Goal: Task Accomplishment & Management: Use online tool/utility

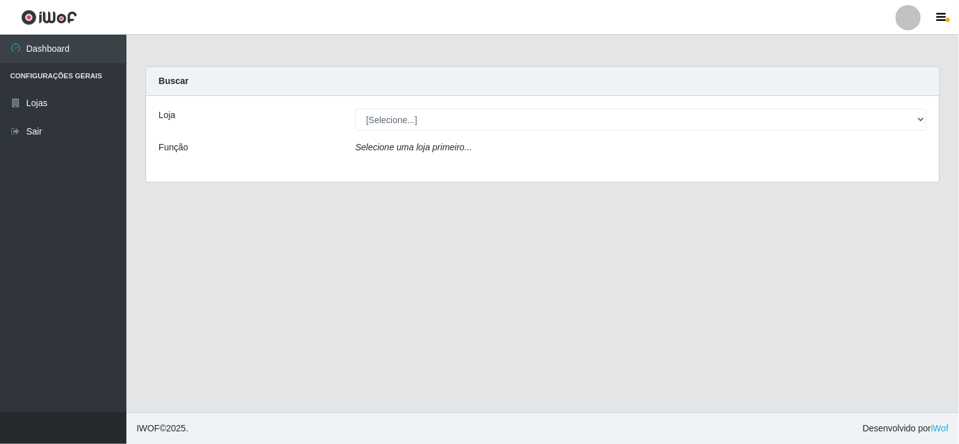
click at [611, 131] on div "Loja [Selecione...] Rede Compras Supermercados - LOJA 6 Função Selecione uma lo…" at bounding box center [542, 139] width 793 height 86
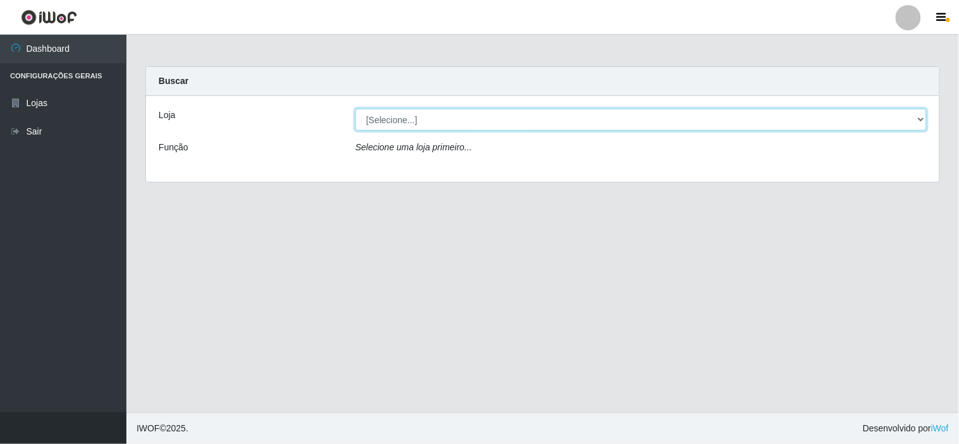
click at [602, 121] on select "[Selecione...] Rede Compras Supermercados - LOJA 6" at bounding box center [640, 120] width 571 height 22
select select "398"
click at [355, 109] on select "[Selecione...] Rede Compras Supermercados - LOJA 6" at bounding box center [640, 120] width 571 height 22
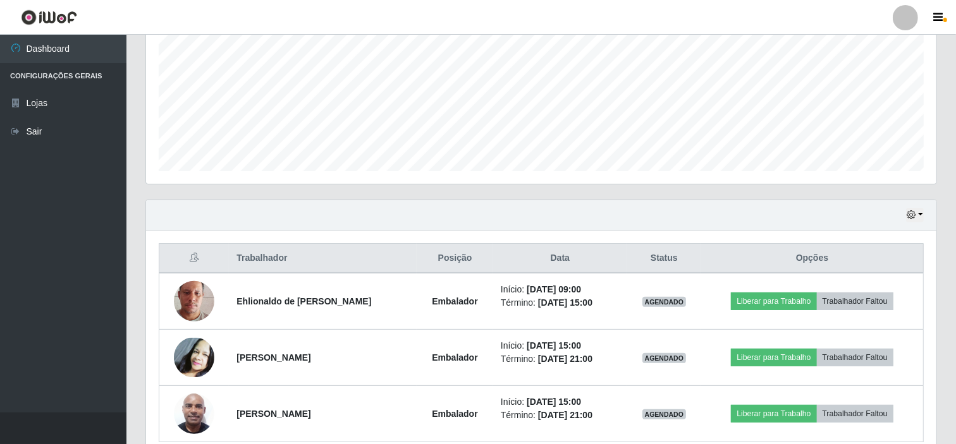
scroll to position [339, 0]
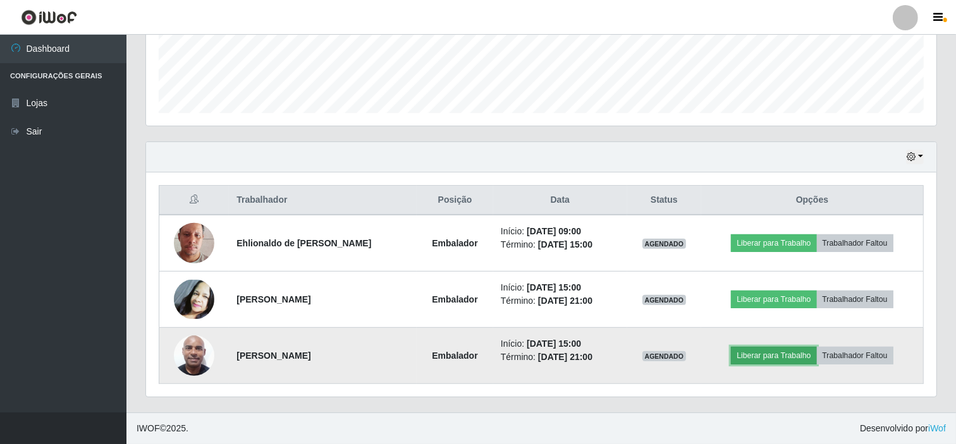
click at [778, 354] on button "Liberar para Trabalho" at bounding box center [773, 356] width 85 height 18
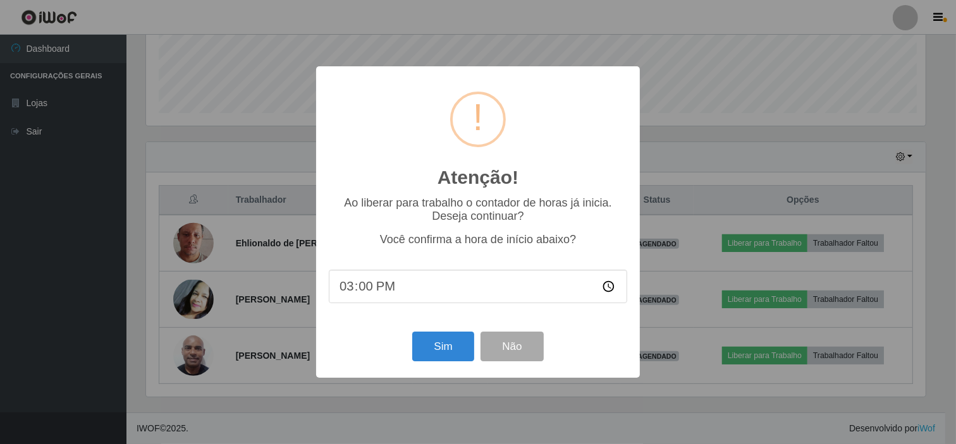
scroll to position [262, 782]
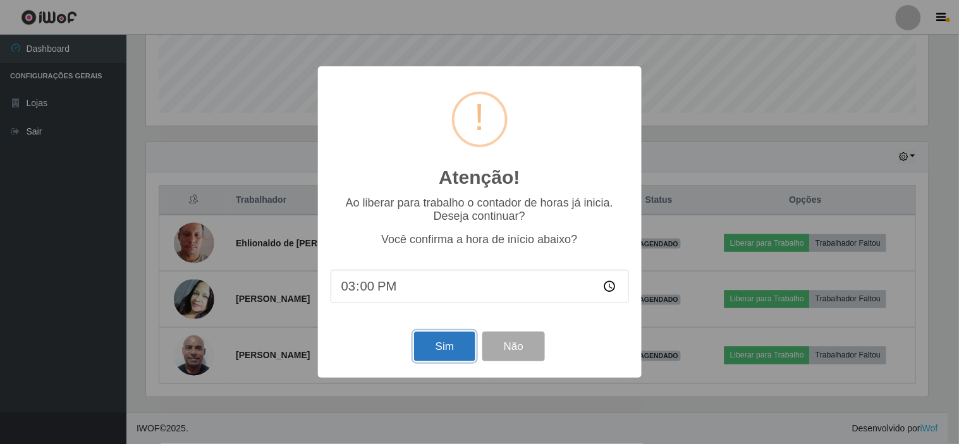
click at [425, 345] on button "Sim" at bounding box center [444, 347] width 61 height 30
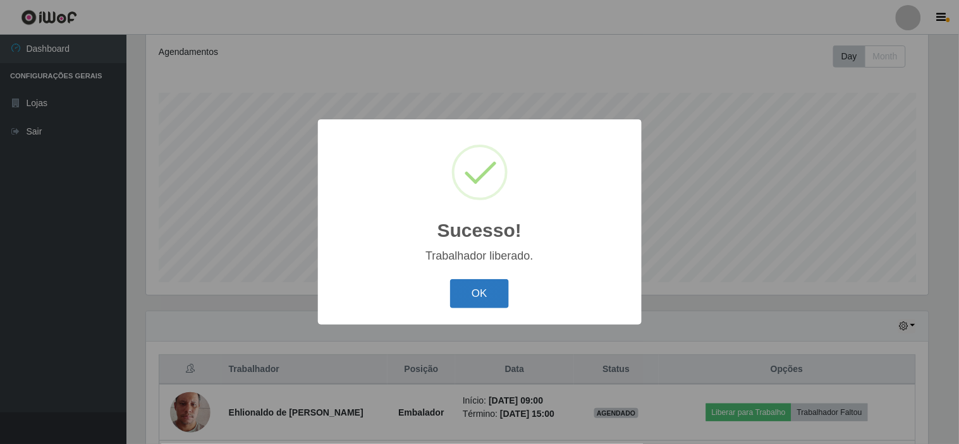
click at [487, 295] on button "OK" at bounding box center [479, 294] width 59 height 30
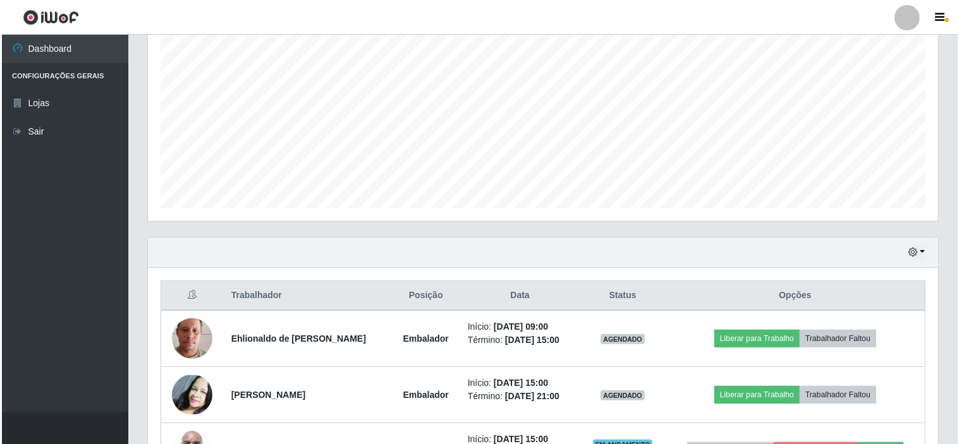
scroll to position [339, 0]
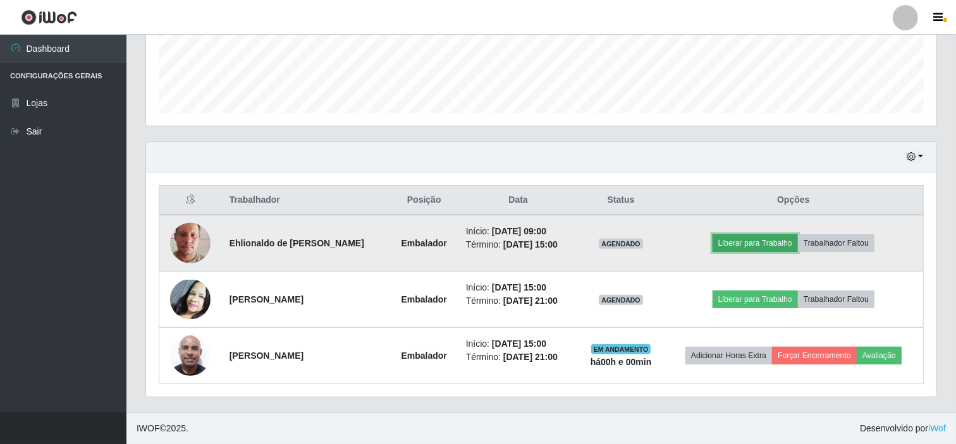
click at [749, 245] on button "Liberar para Trabalho" at bounding box center [754, 244] width 85 height 18
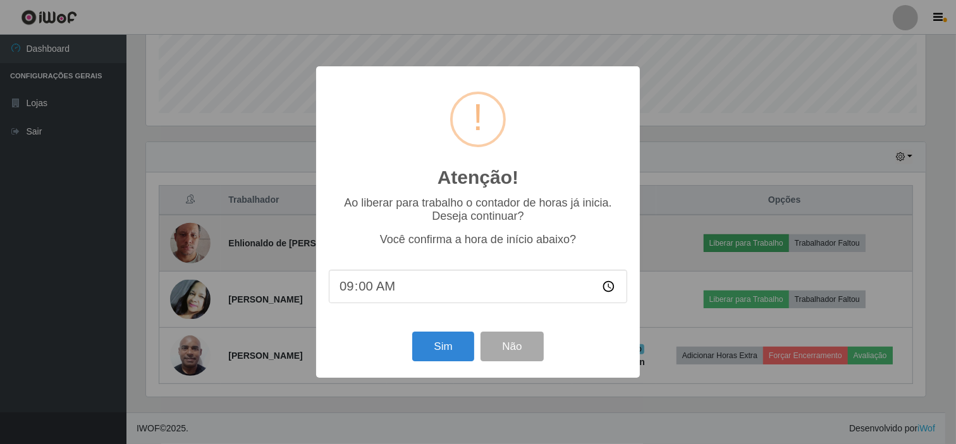
scroll to position [262, 782]
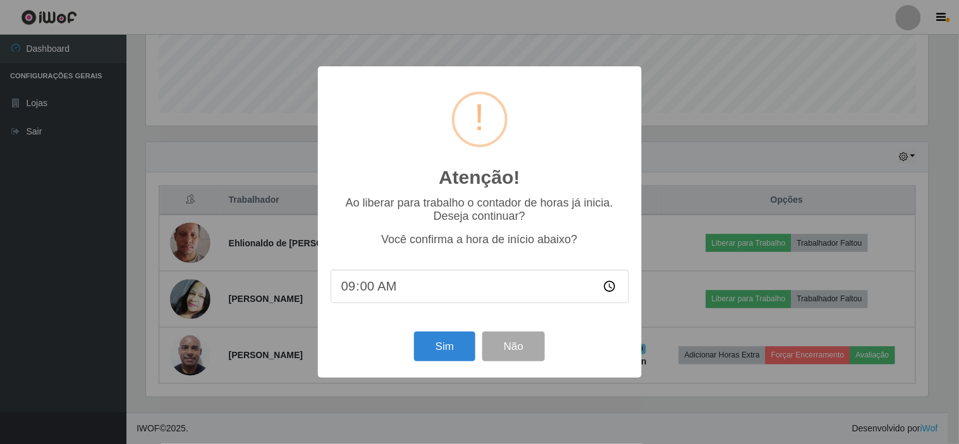
click at [662, 164] on div "Atenção! × Ao liberar para trabalho o contador de horas já inicia. Deseja conti…" at bounding box center [479, 222] width 959 height 444
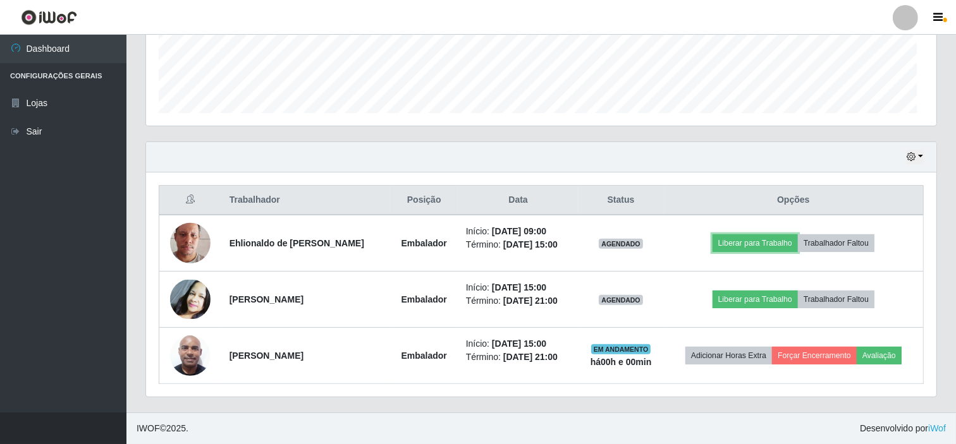
scroll to position [262, 790]
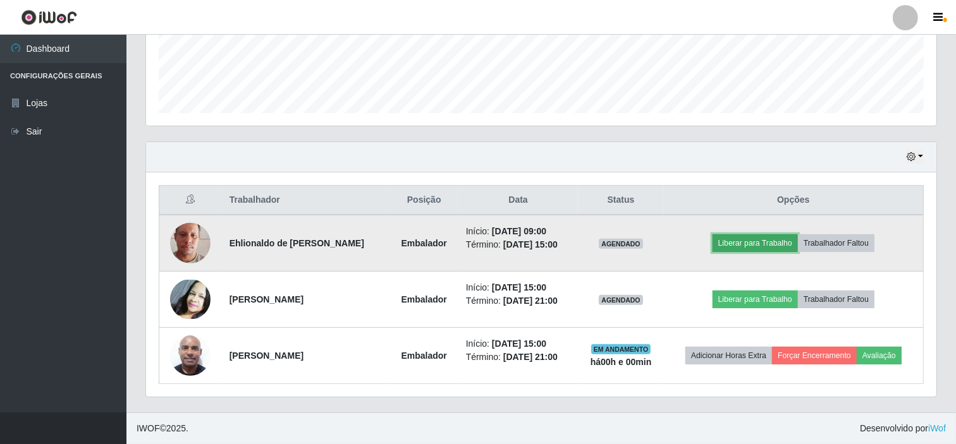
click at [749, 243] on button "Liberar para Trabalho" at bounding box center [754, 244] width 85 height 18
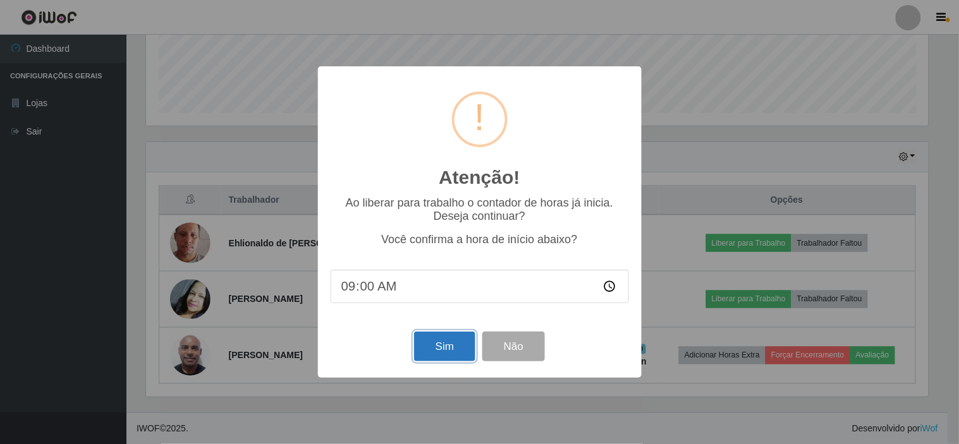
click at [448, 345] on button "Sim" at bounding box center [444, 347] width 61 height 30
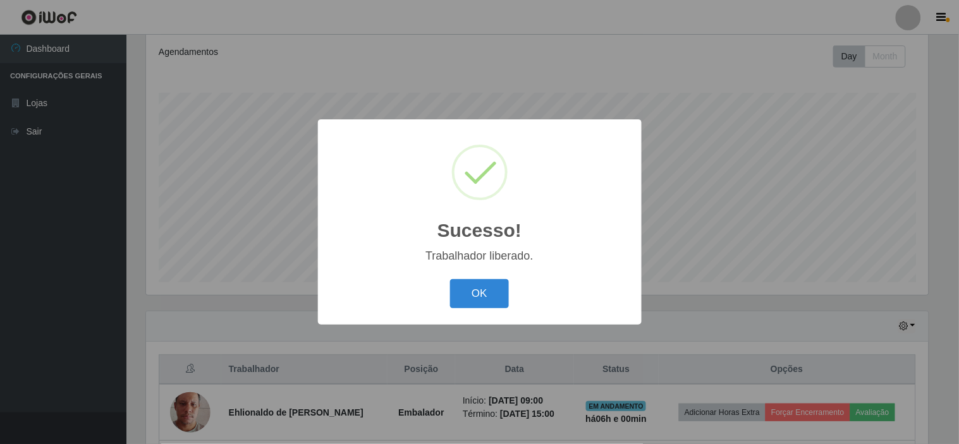
click at [482, 310] on div "OK Cancel" at bounding box center [480, 294] width 298 height 36
click at [515, 345] on div "Sucesso! × Trabalhador liberado. OK Cancel" at bounding box center [479, 222] width 959 height 444
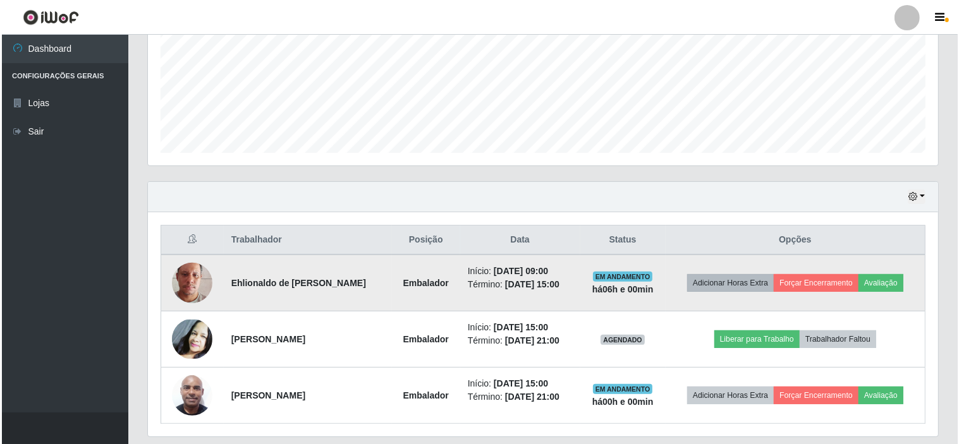
scroll to position [310, 0]
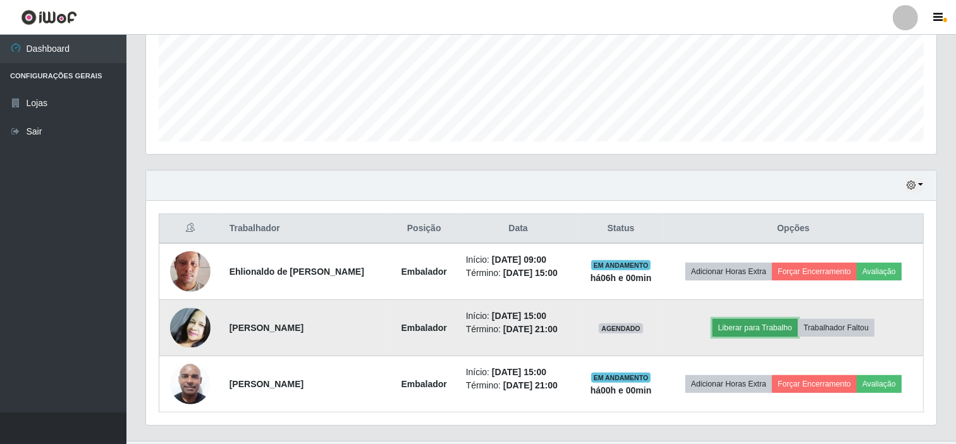
click at [754, 325] on button "Liberar para Trabalho" at bounding box center [754, 328] width 85 height 18
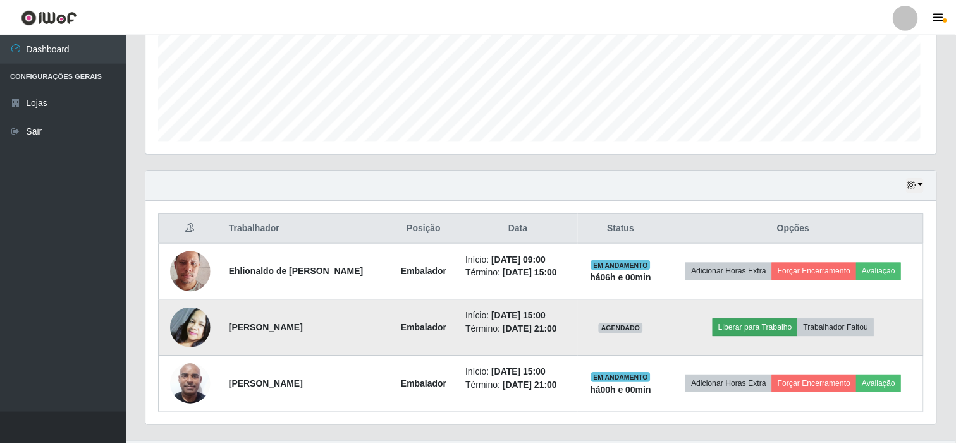
scroll to position [262, 782]
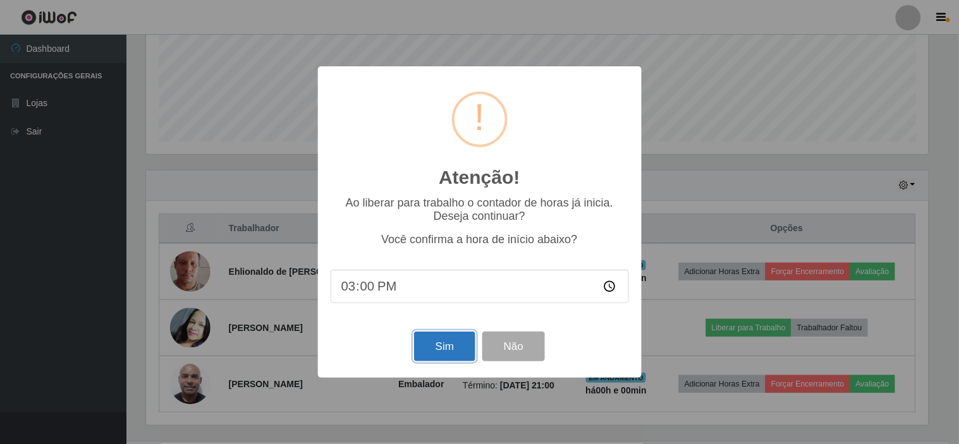
click at [452, 344] on button "Sim" at bounding box center [444, 347] width 61 height 30
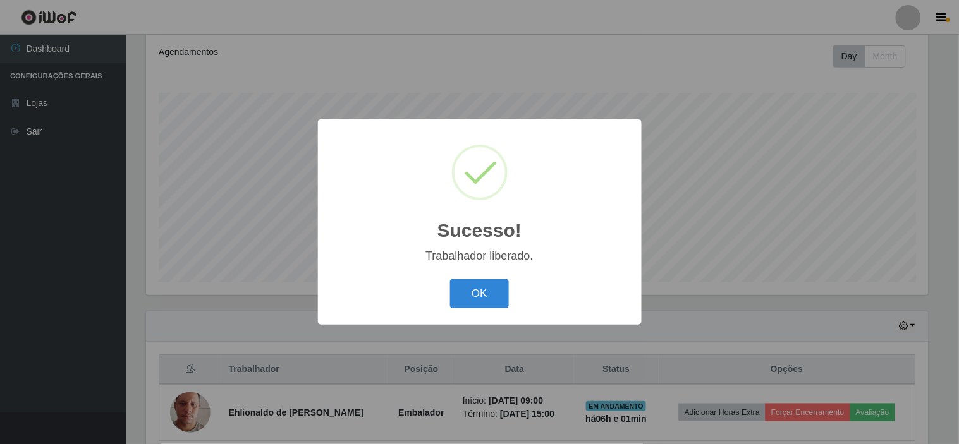
click at [487, 310] on div "OK Cancel" at bounding box center [480, 294] width 298 height 36
click at [470, 293] on button "OK" at bounding box center [479, 294] width 59 height 30
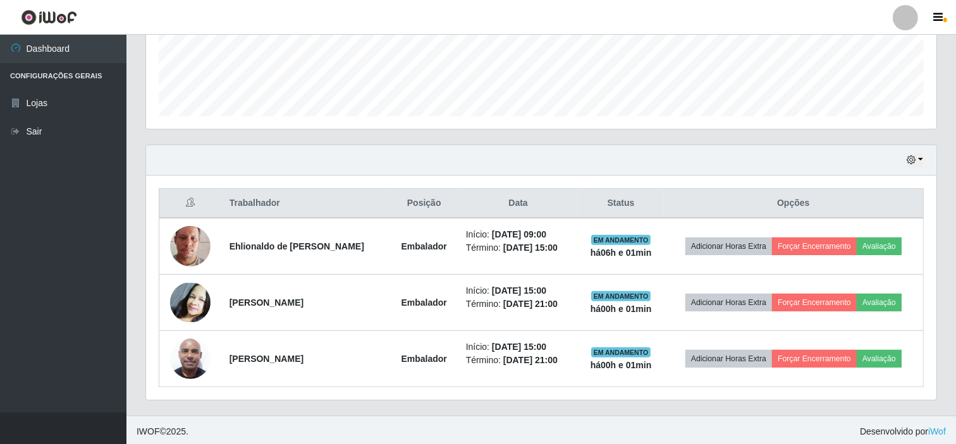
scroll to position [339, 0]
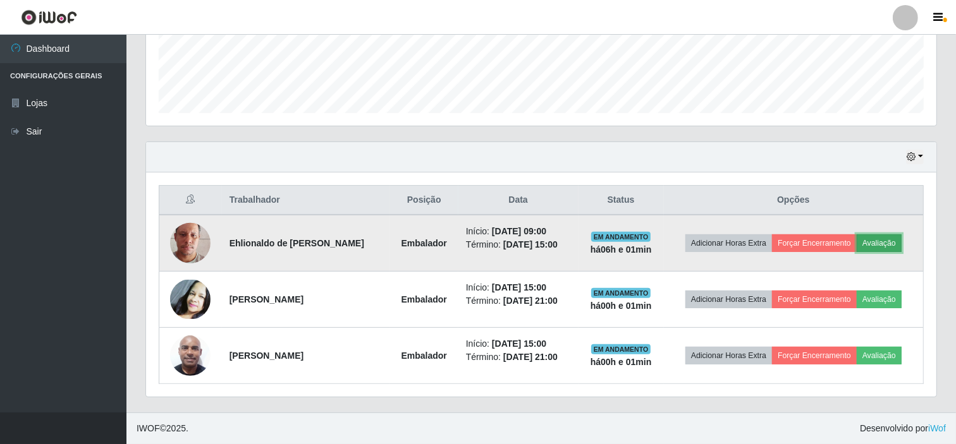
click at [884, 241] on button "Avaliação" at bounding box center [879, 244] width 45 height 18
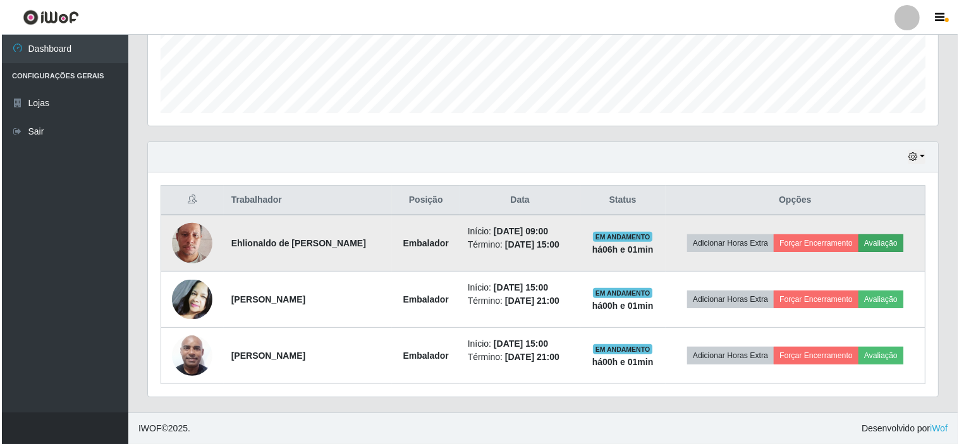
scroll to position [262, 782]
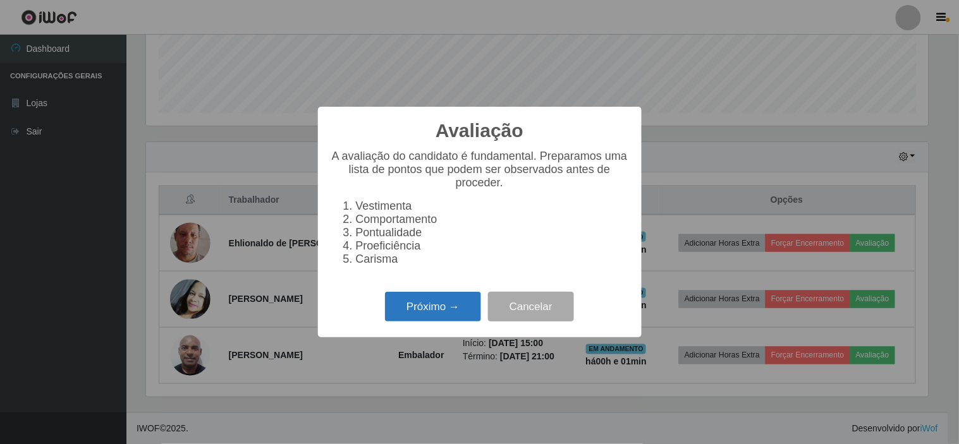
click at [436, 310] on button "Próximo →" at bounding box center [433, 307] width 96 height 30
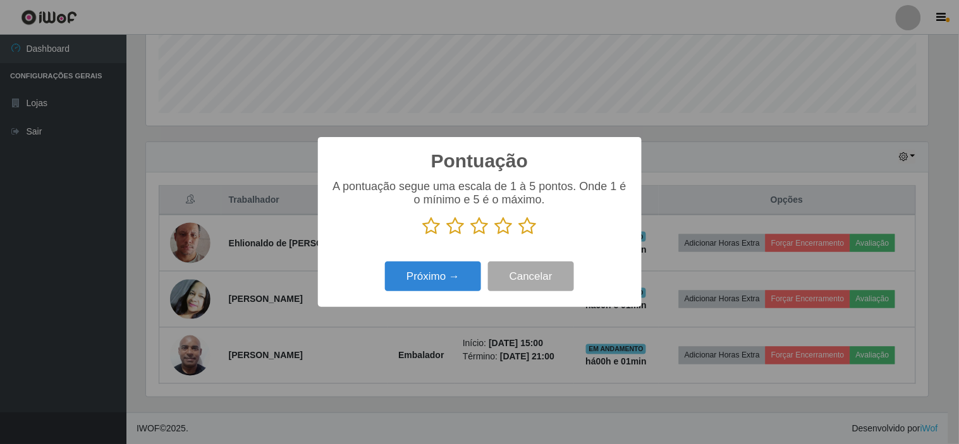
scroll to position [631922, 631402]
click at [529, 228] on icon at bounding box center [528, 226] width 18 height 19
click at [519, 236] on input "radio" at bounding box center [519, 236] width 0 height 0
click at [456, 285] on button "Próximo →" at bounding box center [433, 277] width 96 height 30
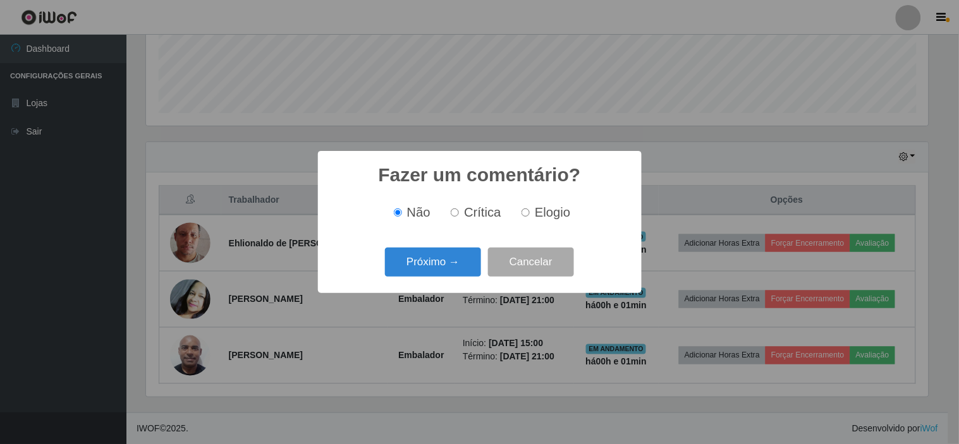
click at [526, 218] on label "Elogio" at bounding box center [543, 212] width 54 height 15
click at [526, 217] on input "Elogio" at bounding box center [526, 213] width 8 height 8
radio input "true"
click at [459, 264] on button "Próximo →" at bounding box center [433, 263] width 96 height 30
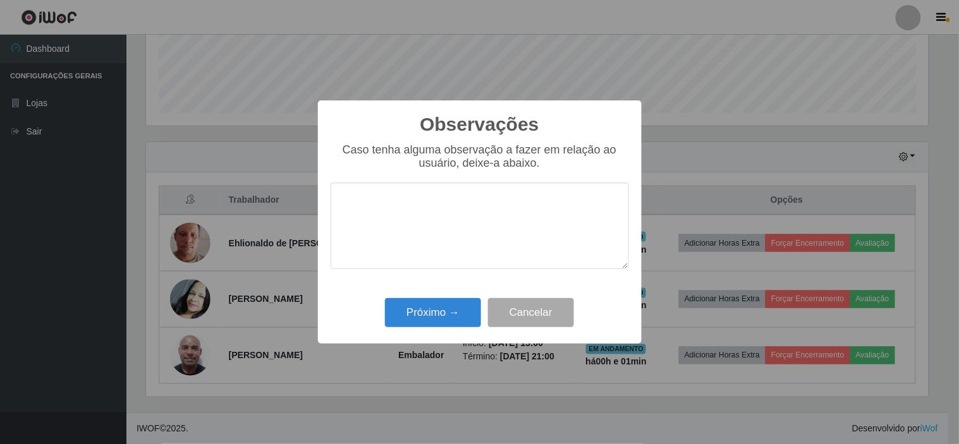
click at [445, 218] on textarea at bounding box center [480, 226] width 298 height 87
type textarea "MUITO BOM!"
click at [385, 298] on button "Próximo →" at bounding box center [433, 313] width 96 height 30
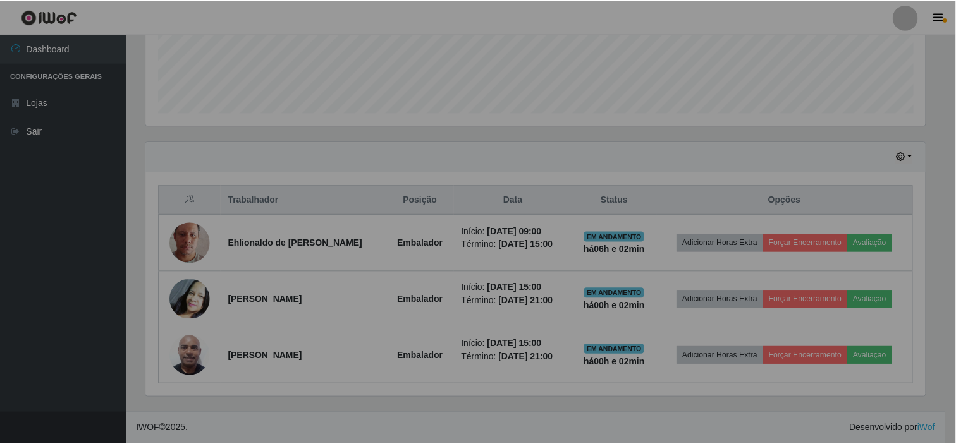
scroll to position [262, 790]
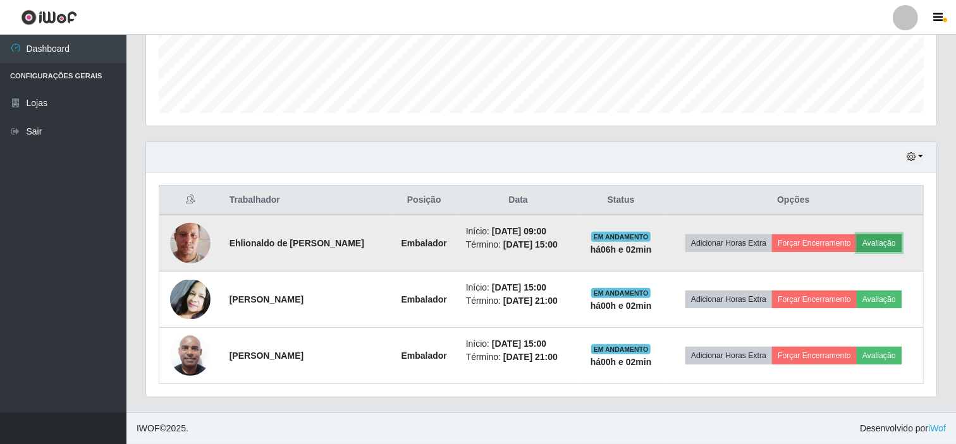
click at [893, 241] on button "Avaliação" at bounding box center [879, 244] width 45 height 18
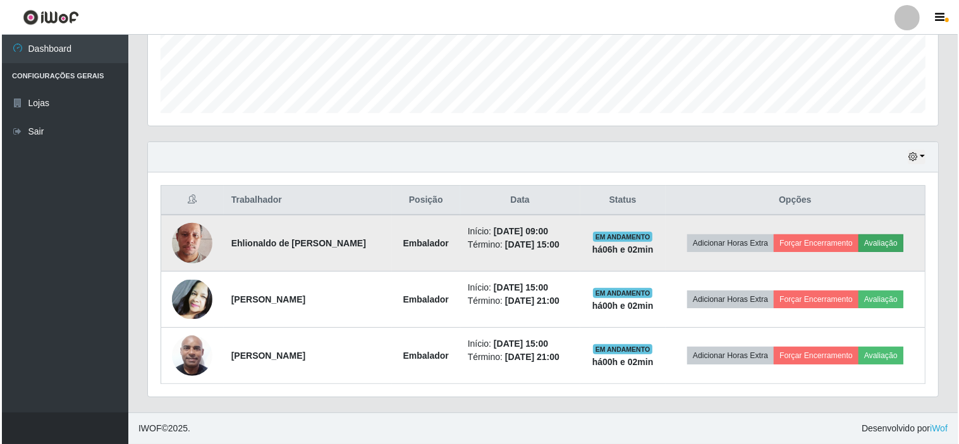
scroll to position [262, 782]
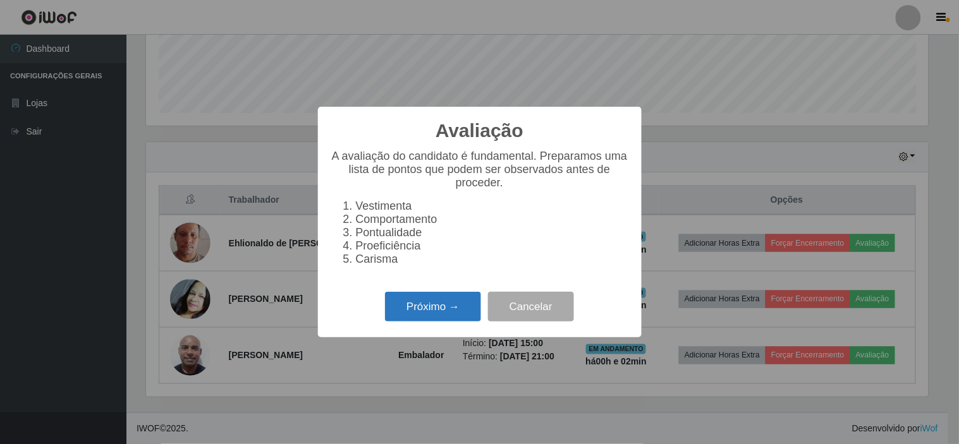
click at [415, 315] on button "Próximo →" at bounding box center [433, 307] width 96 height 30
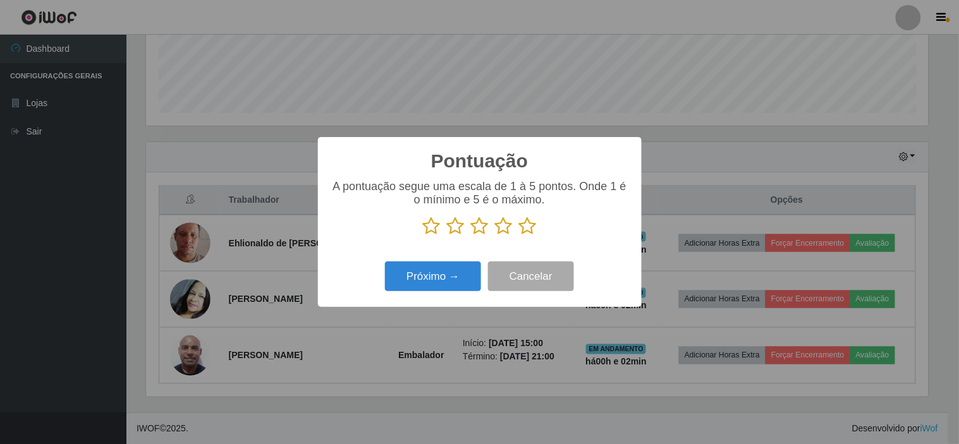
scroll to position [631922, 631402]
click at [527, 223] on icon at bounding box center [528, 226] width 18 height 19
click at [519, 236] on input "radio" at bounding box center [519, 236] width 0 height 0
click at [451, 286] on button "Próximo →" at bounding box center [433, 277] width 96 height 30
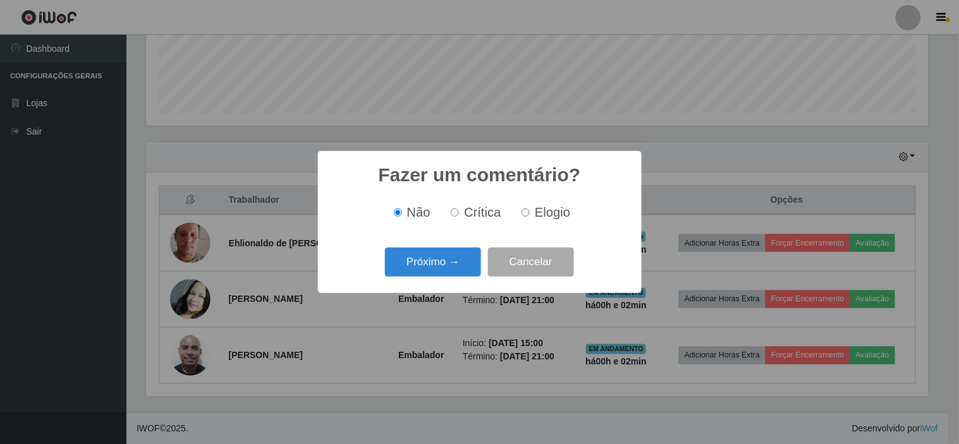
click at [523, 210] on input "Elogio" at bounding box center [526, 213] width 8 height 8
radio input "true"
click at [468, 279] on div "Próximo → Cancelar" at bounding box center [480, 262] width 298 height 36
click at [457, 266] on button "Próximo →" at bounding box center [433, 263] width 96 height 30
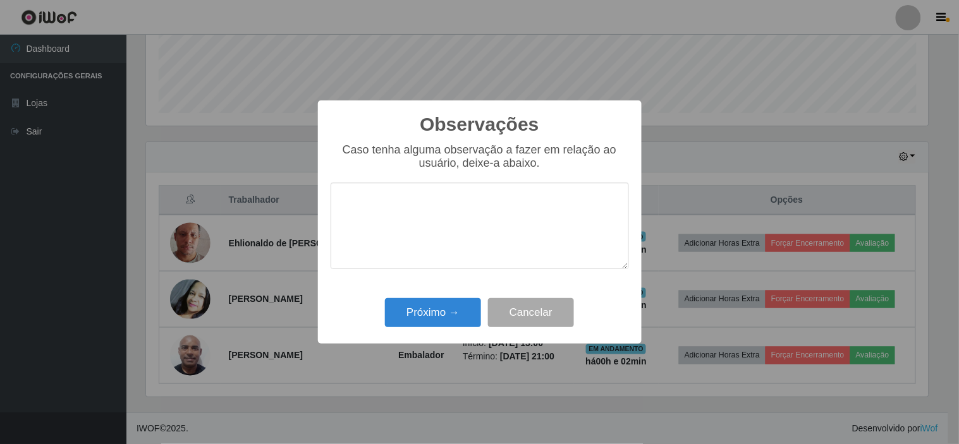
click at [434, 234] on textarea at bounding box center [480, 226] width 298 height 87
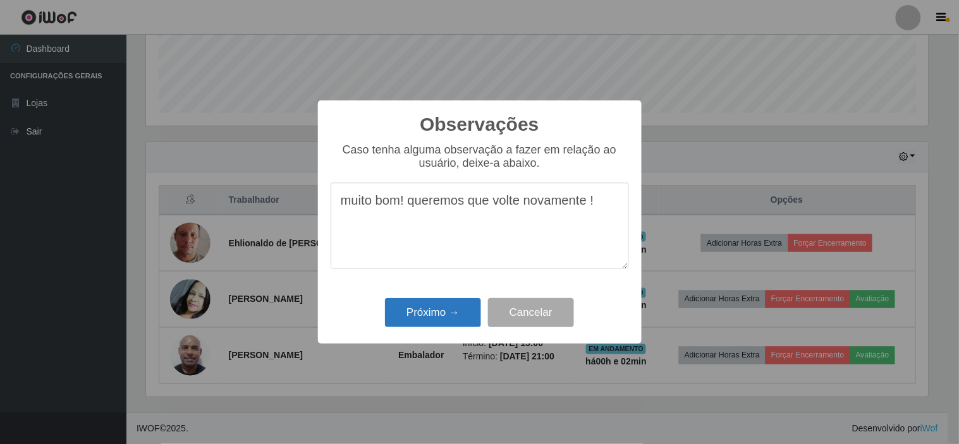
type textarea "muito bom! queremos que volte novamente !"
click at [433, 315] on button "Próximo →" at bounding box center [433, 313] width 96 height 30
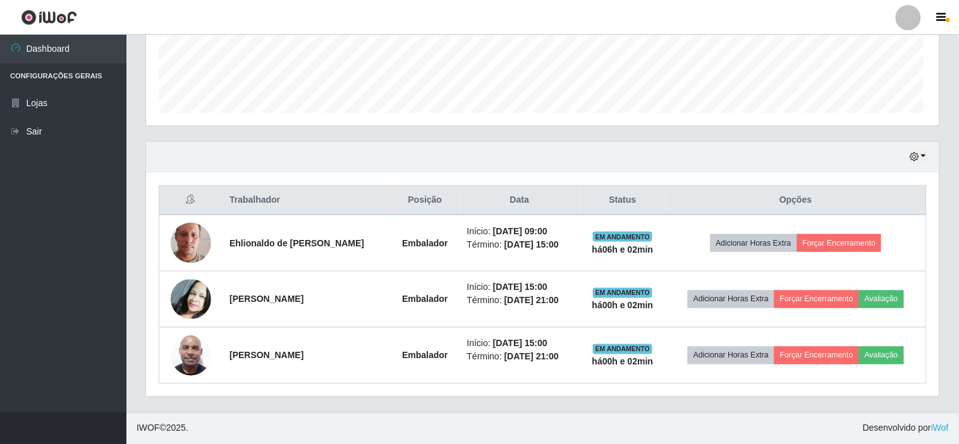
scroll to position [262, 790]
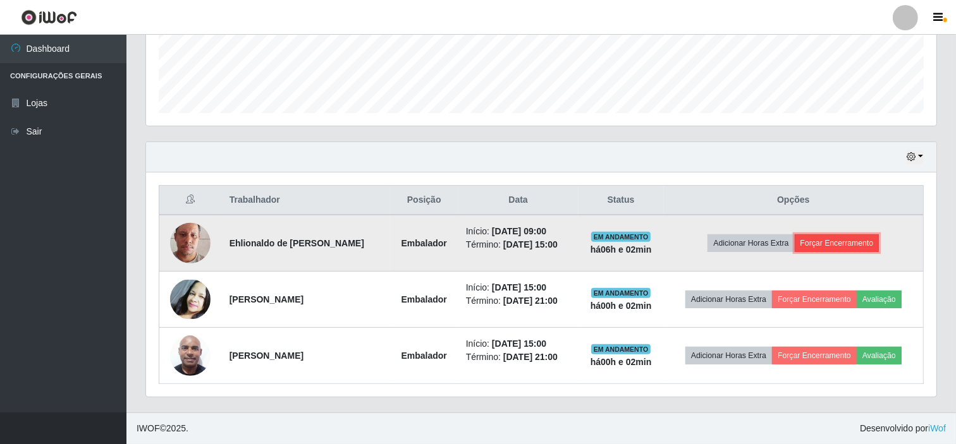
click at [840, 248] on button "Forçar Encerramento" at bounding box center [837, 244] width 85 height 18
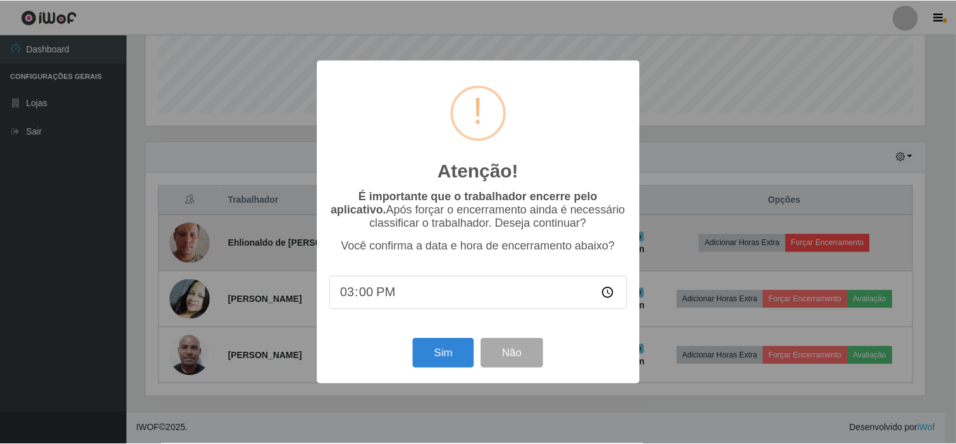
scroll to position [262, 782]
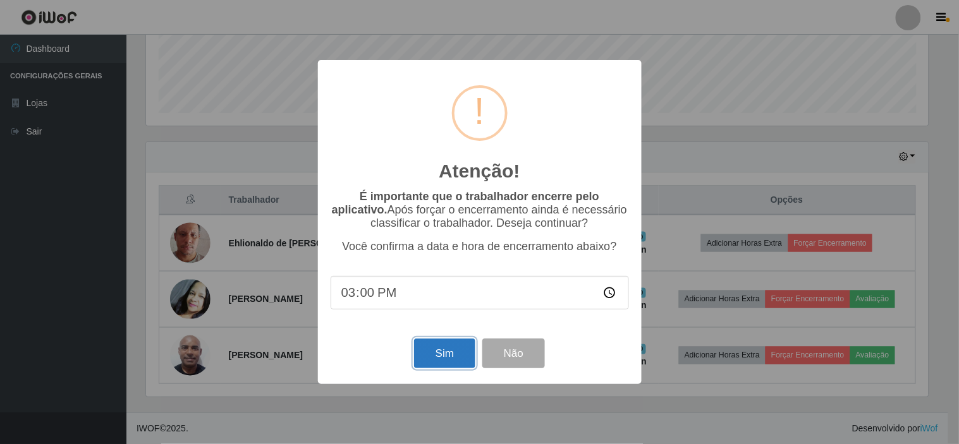
click at [450, 359] on button "Sim" at bounding box center [444, 354] width 61 height 30
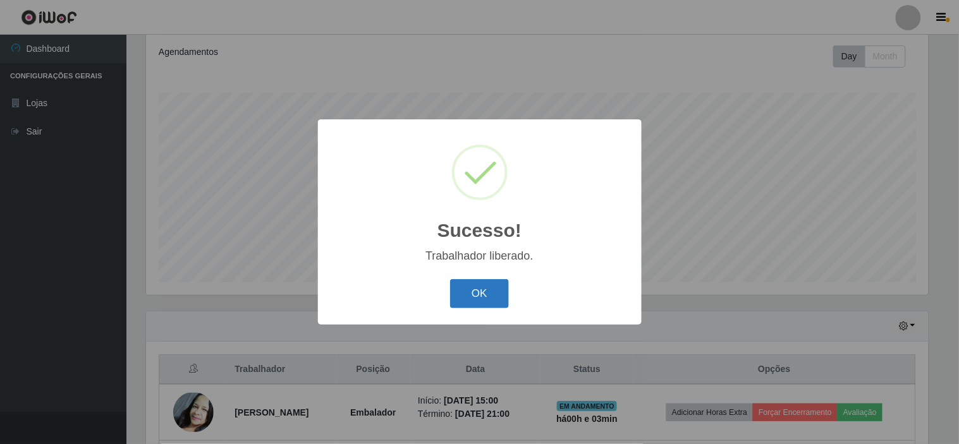
click at [504, 286] on button "OK" at bounding box center [479, 294] width 59 height 30
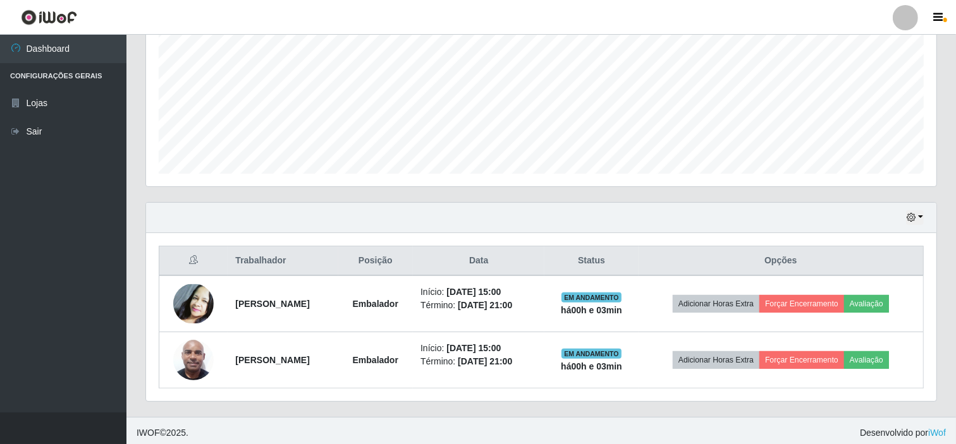
scroll to position [283, 0]
